Goal: Browse casually

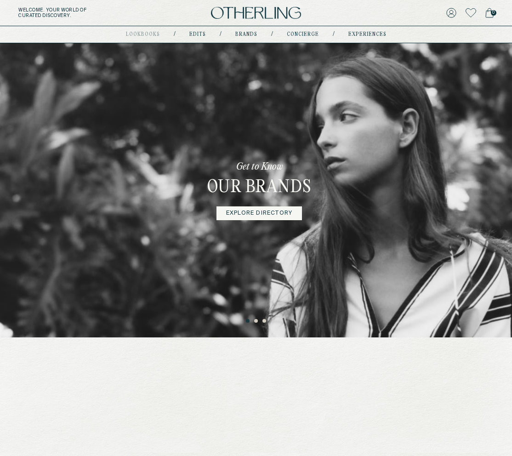
click at [263, 323] on button "3" at bounding box center [265, 321] width 5 height 5
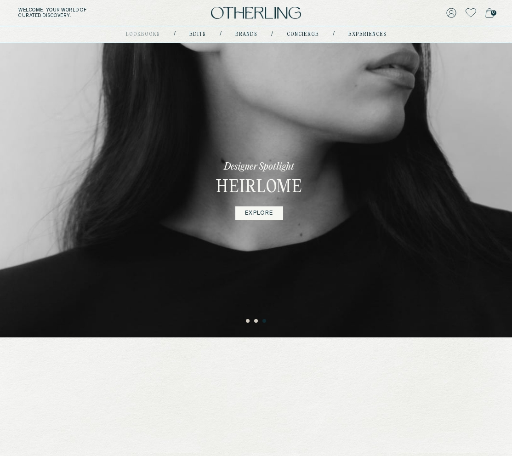
click at [255, 320] on button "2" at bounding box center [256, 321] width 5 height 5
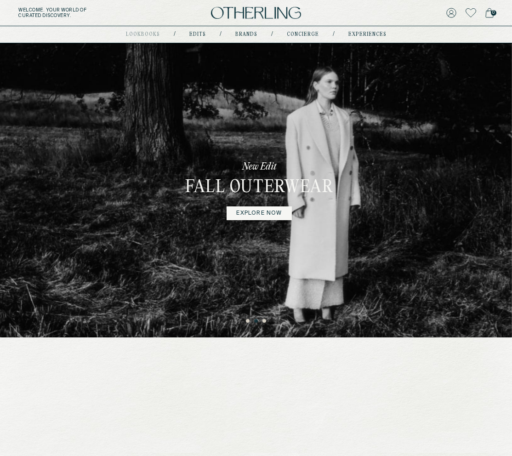
click at [242, 321] on ul "1 2 3" at bounding box center [256, 319] width 512 height 11
click at [247, 321] on button "1" at bounding box center [248, 321] width 5 height 5
